Goal: Information Seeking & Learning: Learn about a topic

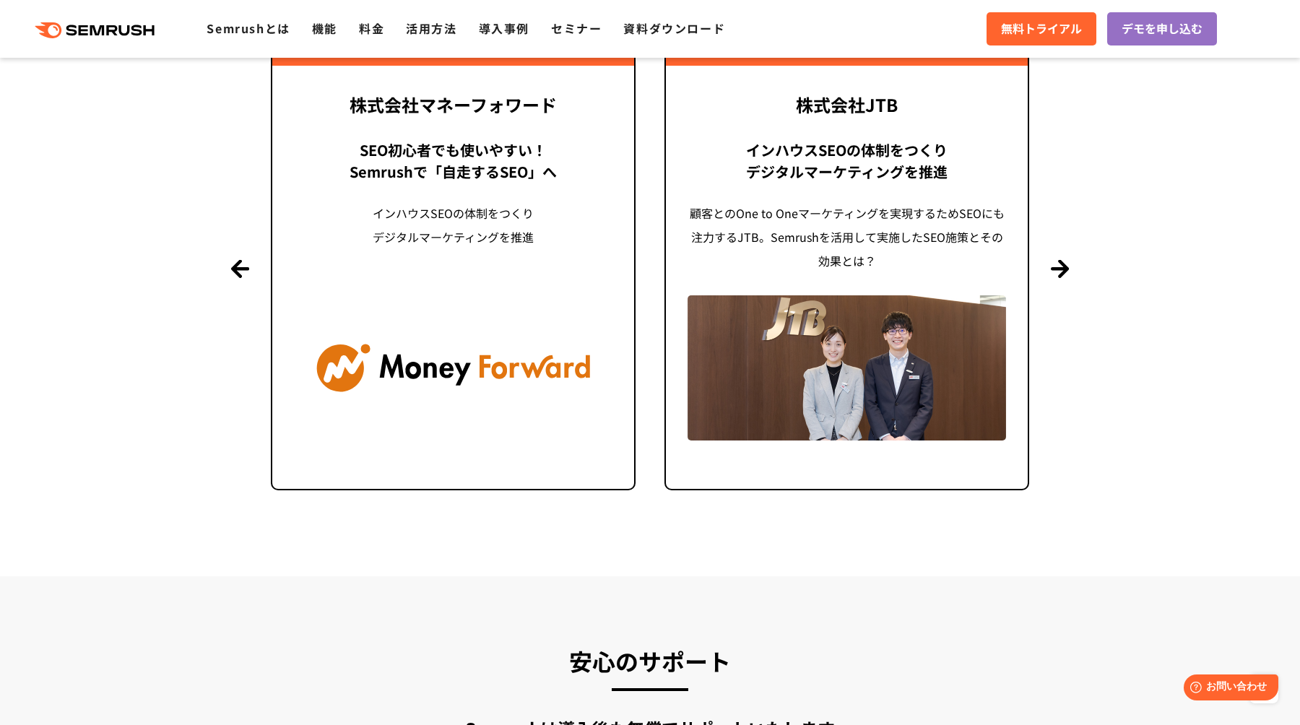
scroll to position [3544, 0]
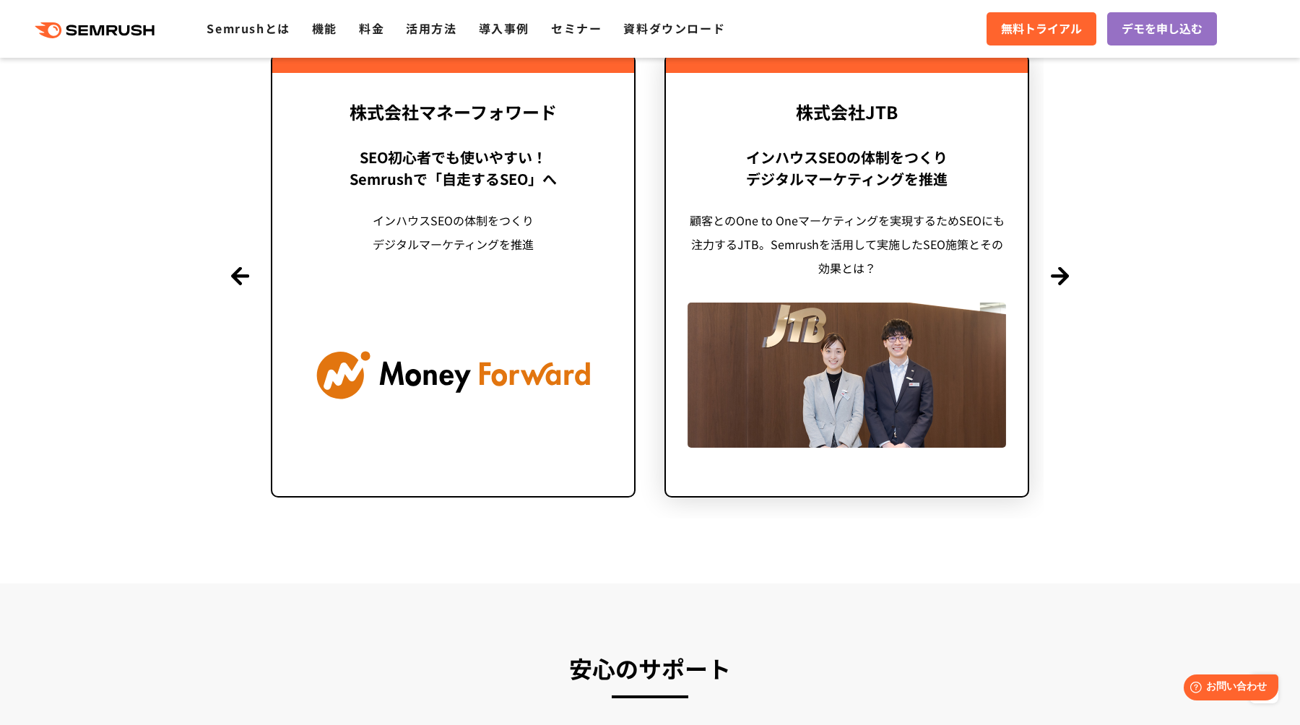
click at [850, 234] on div "顧客とのOne to Oneマーケティングを実現するためSEOにも注力するJTB。Semrushを活用して実施したSEO施策とその効果とは？" at bounding box center [847, 244] width 318 height 71
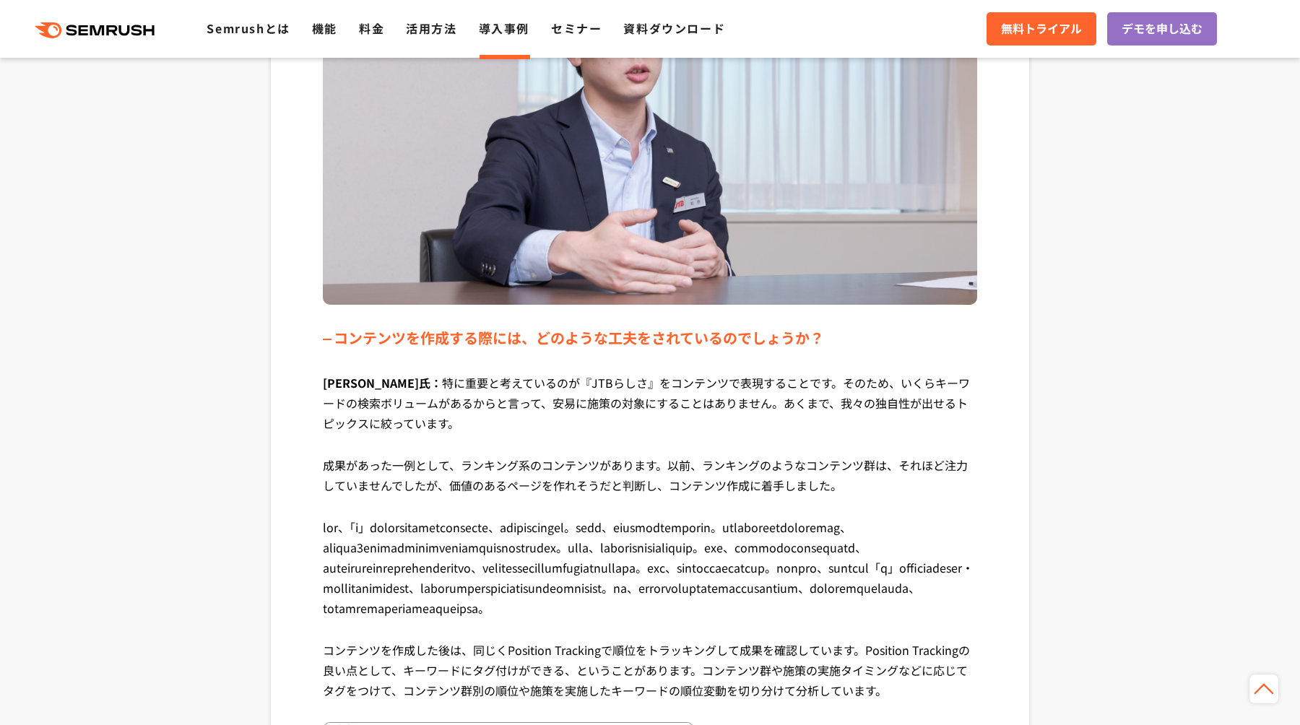
scroll to position [7064, 0]
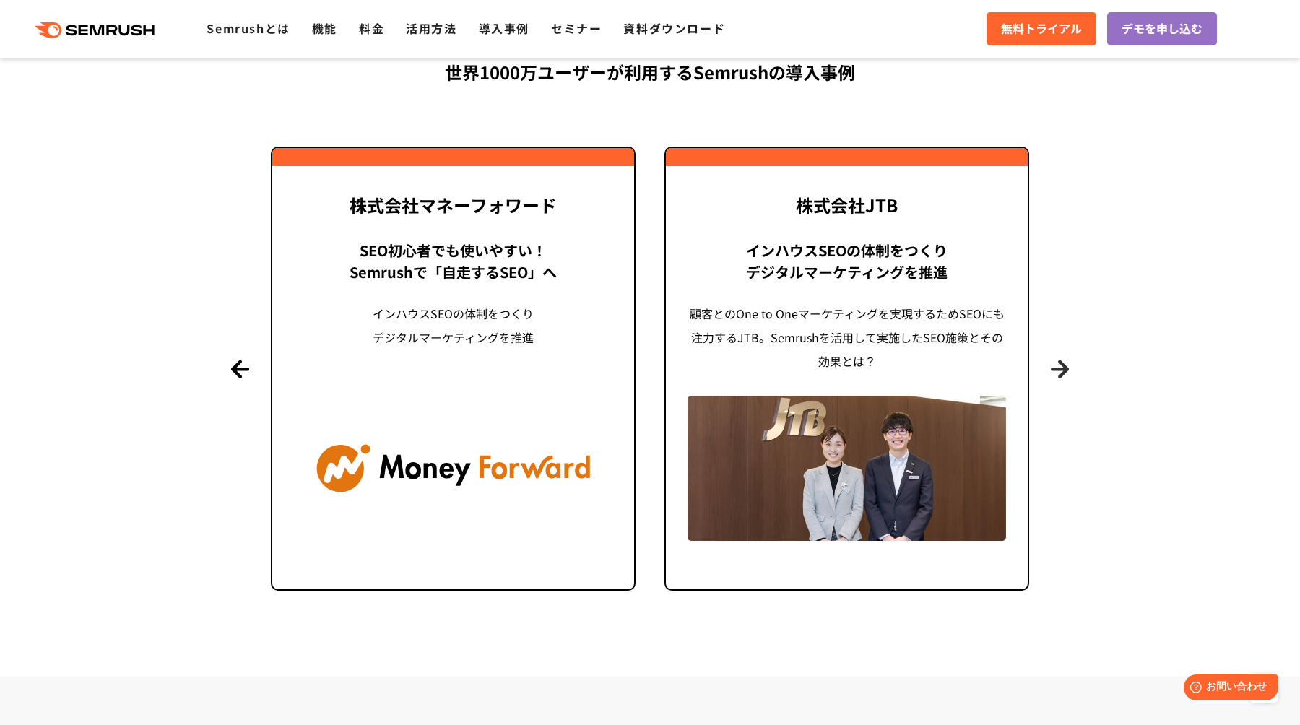
click at [1069, 360] on button "Next" at bounding box center [1060, 369] width 18 height 18
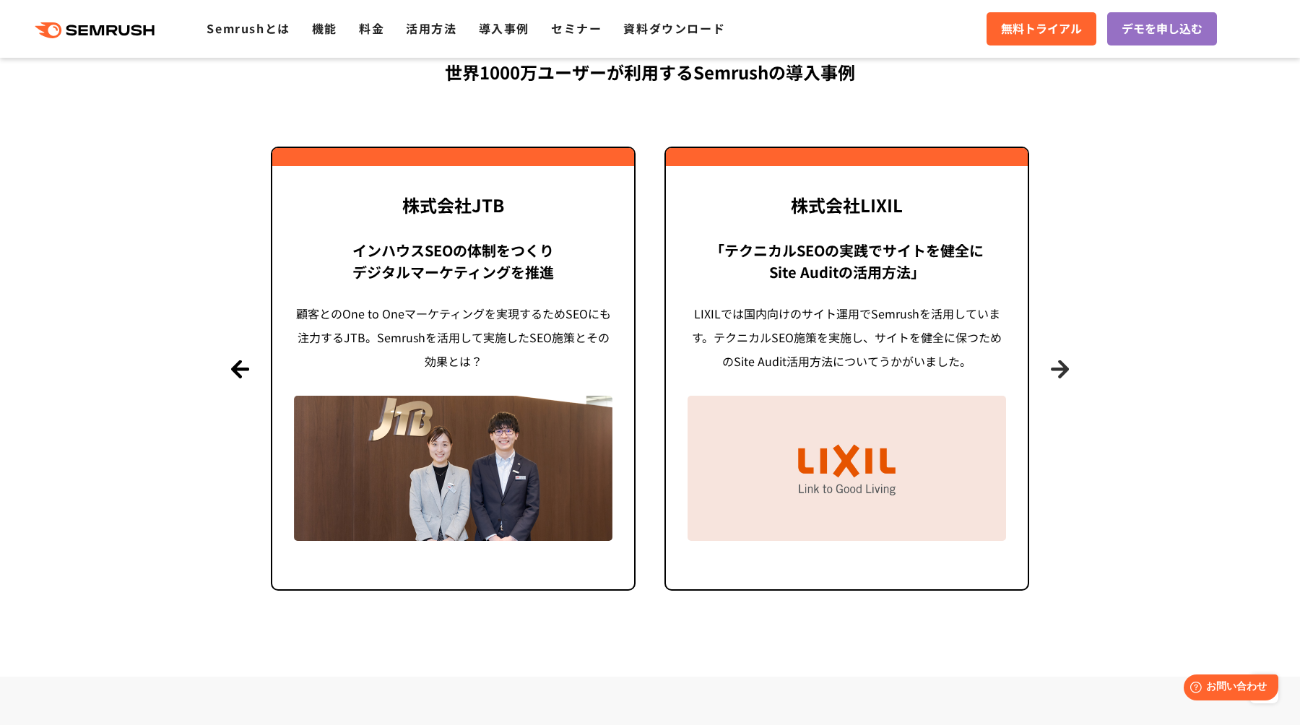
click at [1069, 360] on button "Next" at bounding box center [1060, 369] width 18 height 18
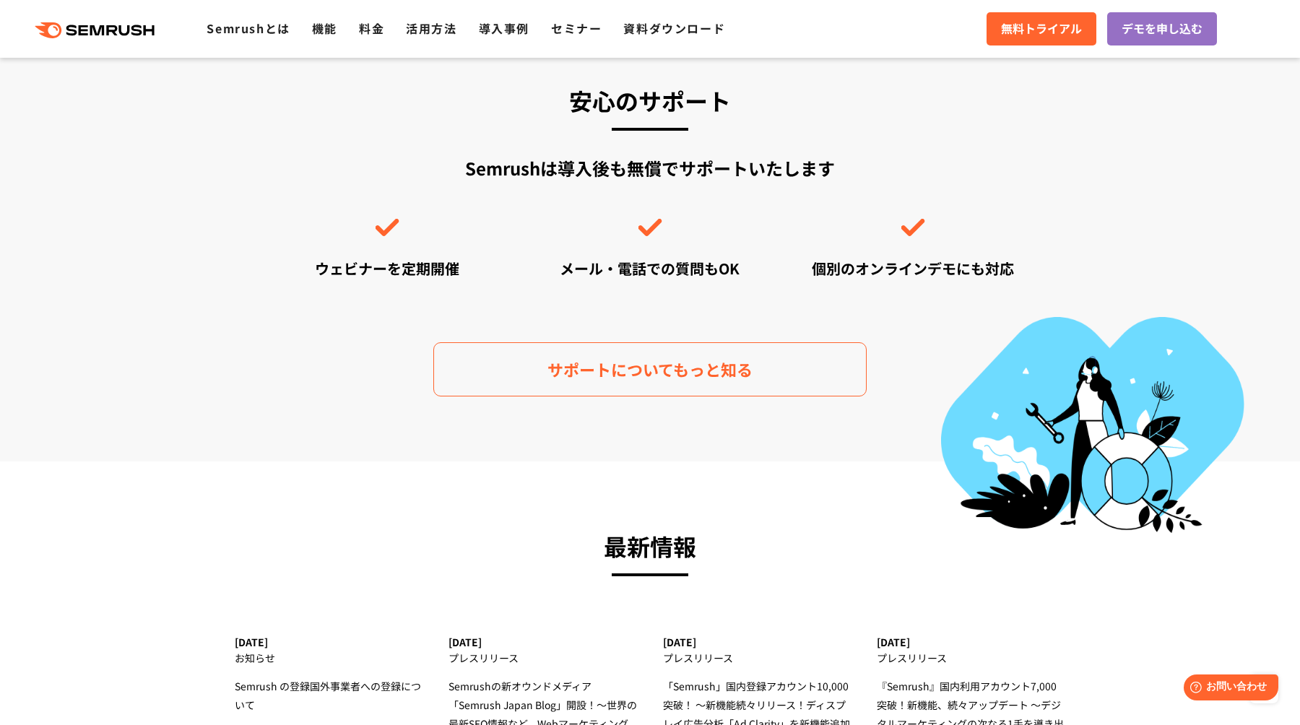
scroll to position [4129, 0]
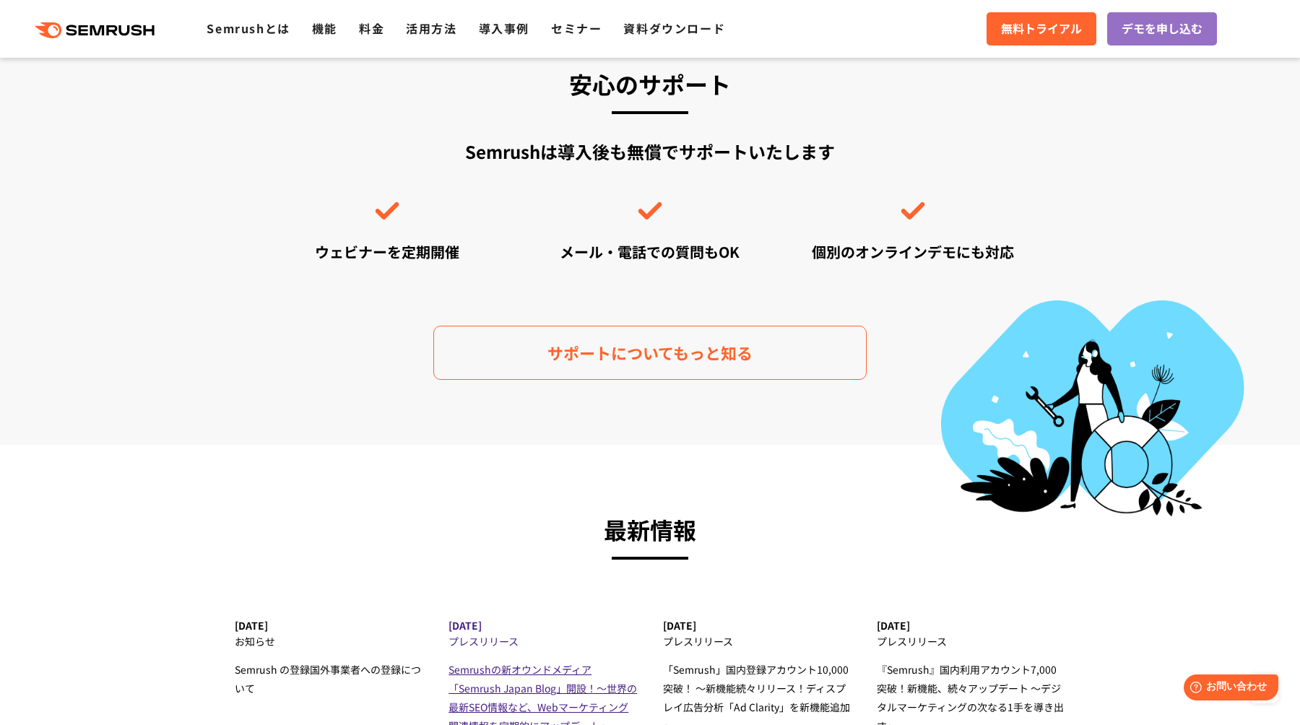
click at [537, 662] on span "Semrushの新オウンドメディア 「Semrush Japan Blog」開設！～世界の最新SEO情報など、Webマーケティング関連情報を定期的にアップデー…" at bounding box center [542, 697] width 188 height 71
